Goal: Transaction & Acquisition: Book appointment/travel/reservation

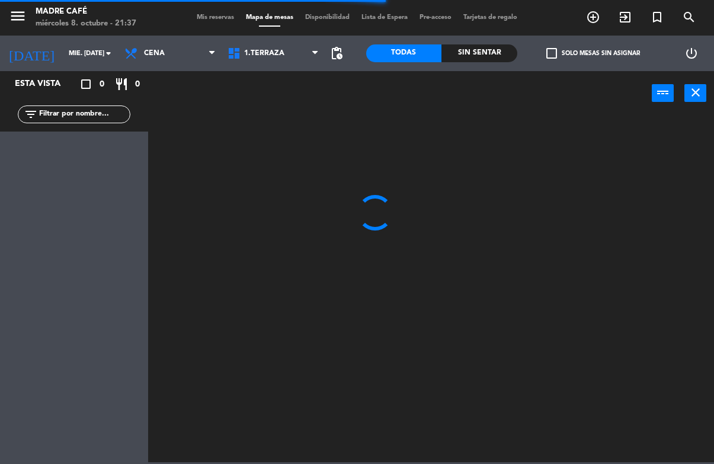
click at [586, 19] on span "add_circle_outline" at bounding box center [593, 17] width 32 height 20
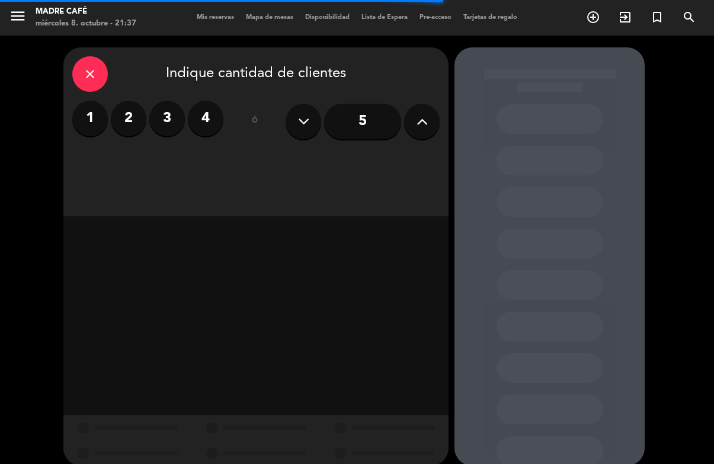
click at [214, 114] on label "4" at bounding box center [206, 119] width 36 height 36
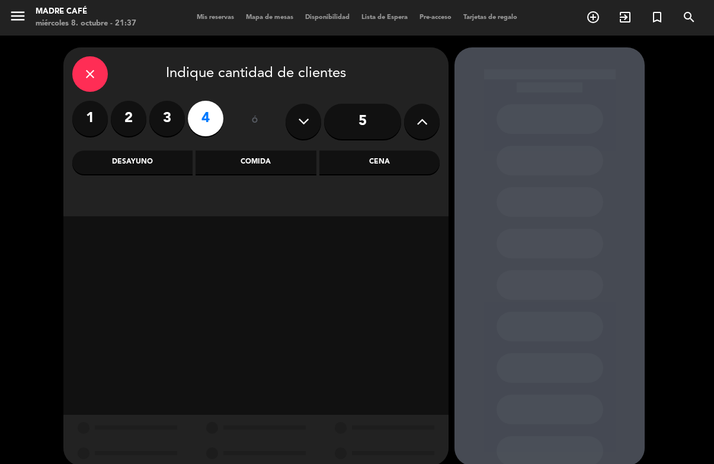
click at [153, 167] on div "Desayuno" at bounding box center [132, 163] width 120 height 24
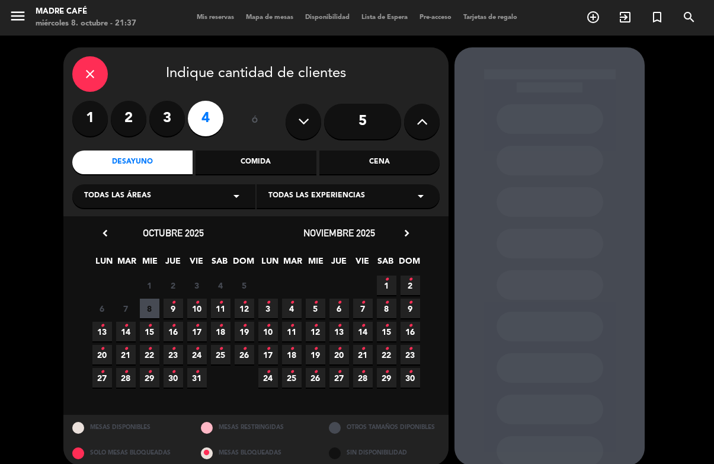
click at [173, 305] on icon "•" at bounding box center [173, 302] width 4 height 19
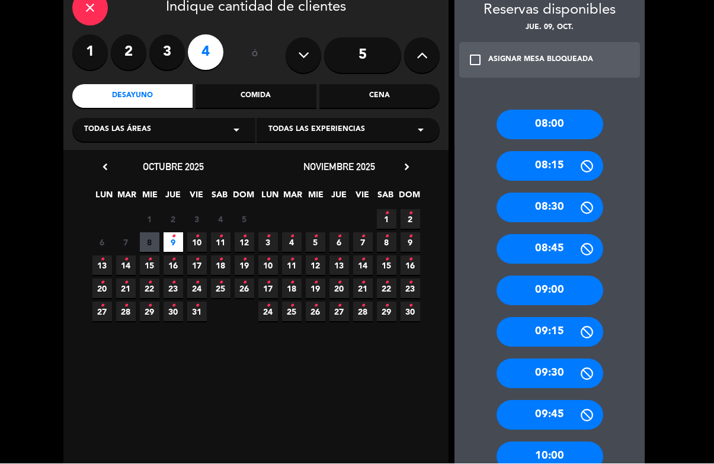
scroll to position [85, 0]
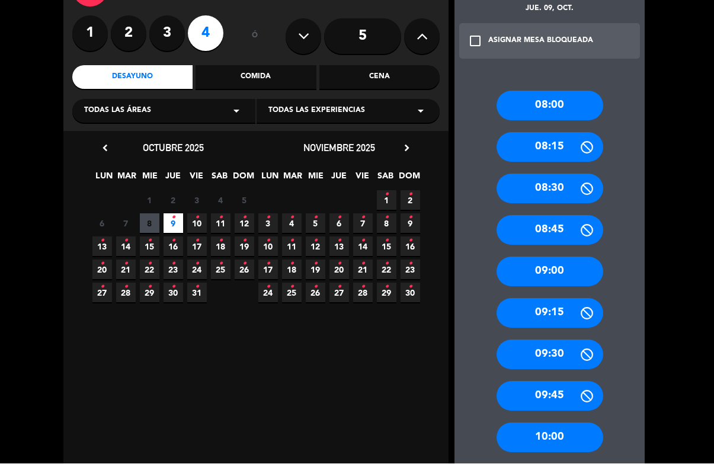
click at [564, 423] on div "10:00" at bounding box center [550, 438] width 107 height 30
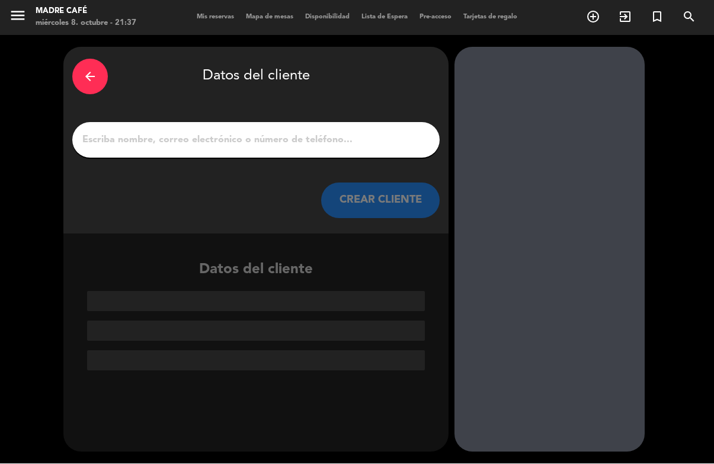
scroll to position [0, 0]
click at [307, 132] on input "1" at bounding box center [256, 140] width 350 height 17
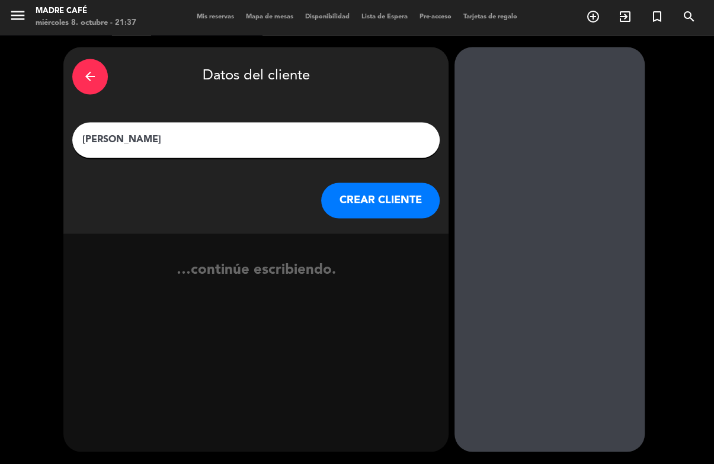
type input "[PERSON_NAME]"
click at [367, 183] on button "CREAR CLIENTE" at bounding box center [380, 201] width 119 height 36
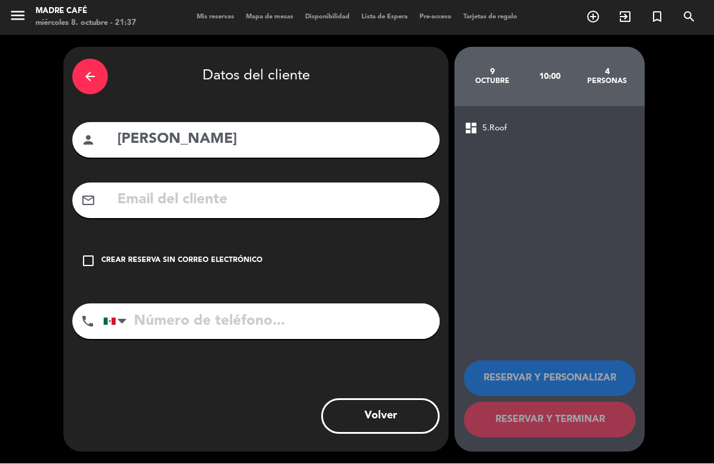
click at [86, 254] on icon "check_box_outline_blank" at bounding box center [88, 261] width 14 height 14
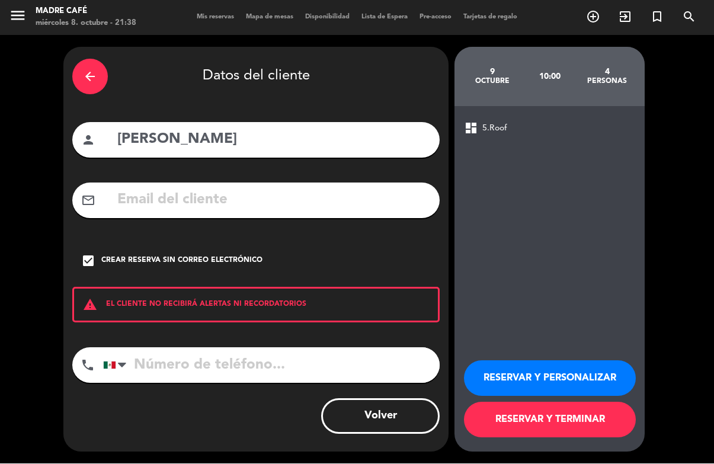
scroll to position [37, 0]
click at [562, 429] on button "RESERVAR Y TERMINAR" at bounding box center [550, 420] width 172 height 36
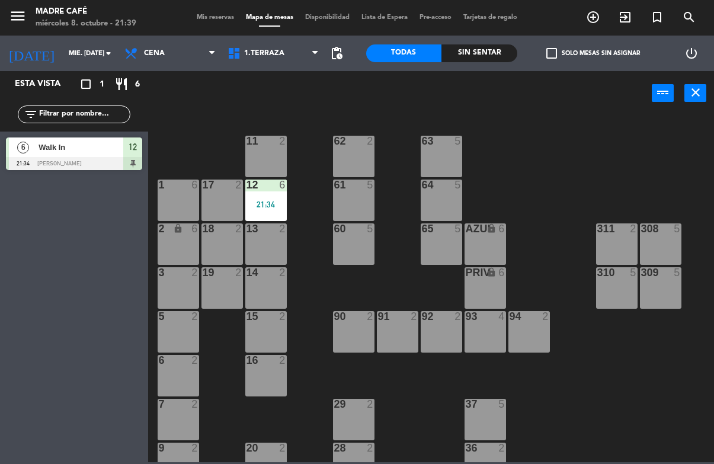
click at [216, 14] on span "Mis reservas" at bounding box center [215, 17] width 49 height 7
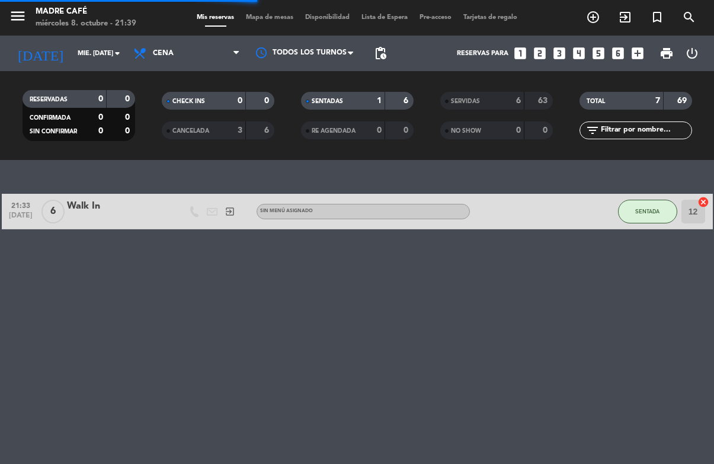
click at [369, 201] on div "21:33 [DATE] 6 Walk In exit_to_app Sin menú asignado SENTADA 12 cancel" at bounding box center [357, 312] width 714 height 304
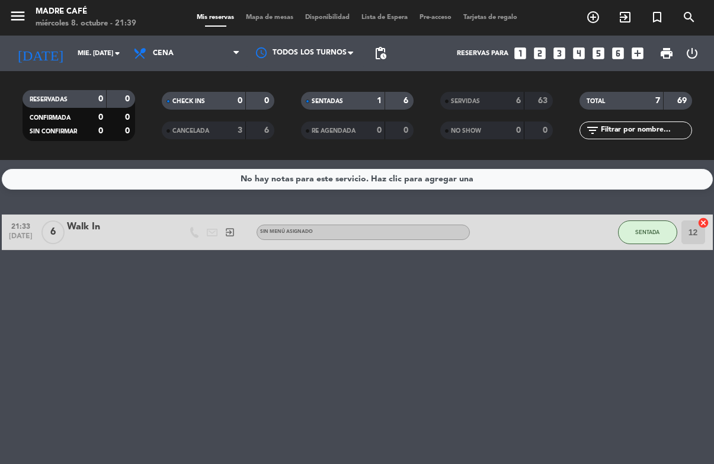
click at [404, 307] on div "No hay notas para este servicio. Haz clic para agregar una 21:33 [DATE] 6 Walk …" at bounding box center [357, 312] width 714 height 304
click at [274, 14] on span "Mapa de mesas" at bounding box center [269, 17] width 59 height 7
